Goal: Find specific page/section: Find specific page/section

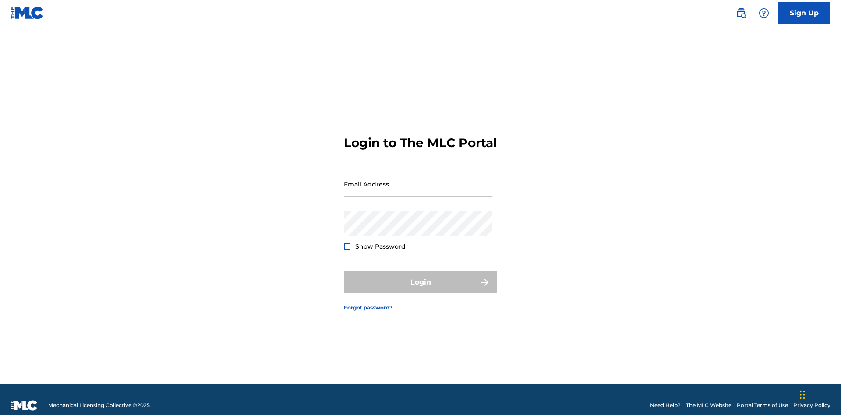
scroll to position [11, 0]
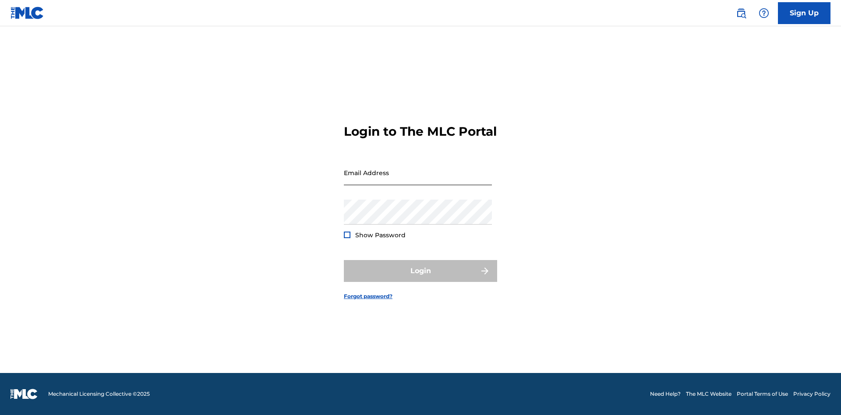
click at [418, 180] on input "Email Address" at bounding box center [418, 172] width 148 height 25
type input "[EMAIL_ADDRESS][DOMAIN_NAME]"
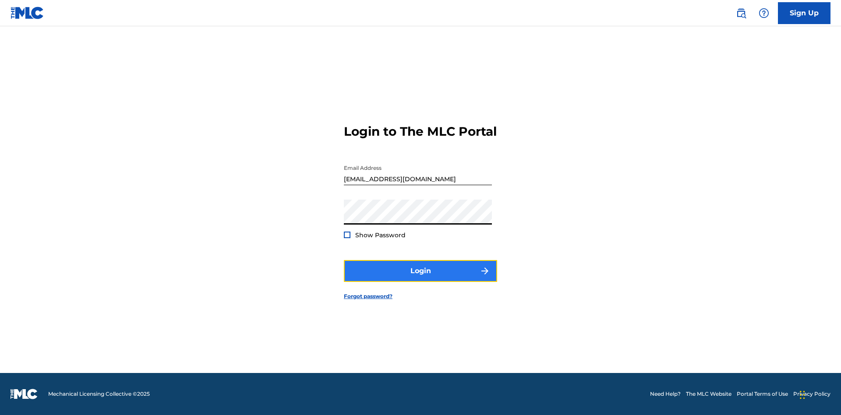
click at [420, 279] on button "Login" at bounding box center [420, 271] width 153 height 22
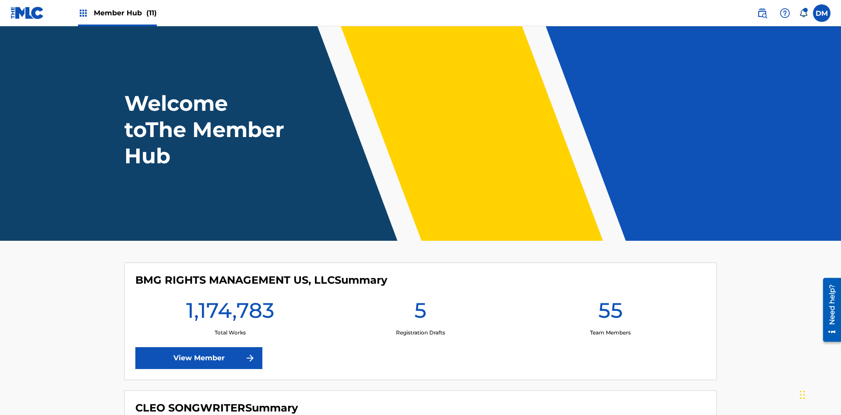
scroll to position [38, 0]
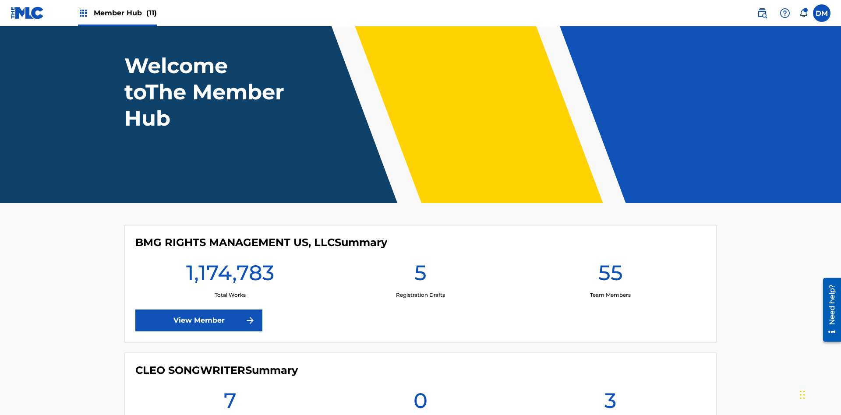
click at [125, 13] on span "Member Hub (11)" at bounding box center [125, 13] width 63 height 10
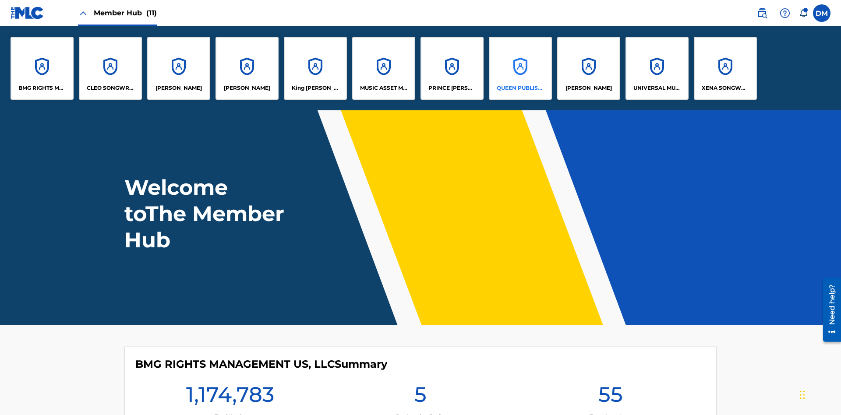
click at [520, 88] on p "QUEEN PUBLISHA" at bounding box center [521, 88] width 48 height 8
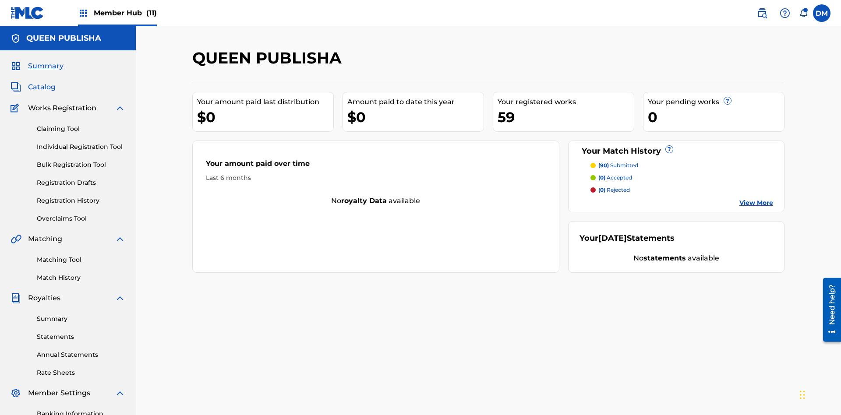
click at [42, 82] on span "Catalog" at bounding box center [42, 87] width 28 height 11
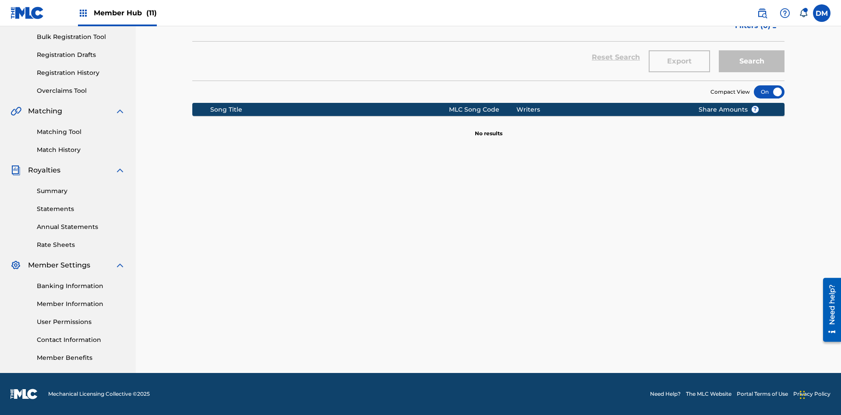
click at [769, 92] on div at bounding box center [769, 91] width 31 height 13
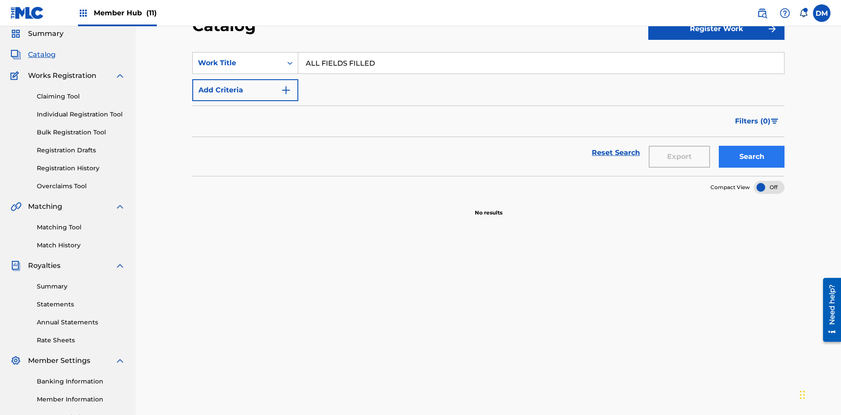
type input "ALL FIELDS FILLED"
click at [751, 146] on button "Search" at bounding box center [752, 157] width 66 height 22
